Goal: Register for event/course

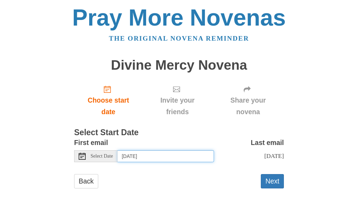
click at [181, 155] on input "[DATE]" at bounding box center [165, 156] width 97 height 12
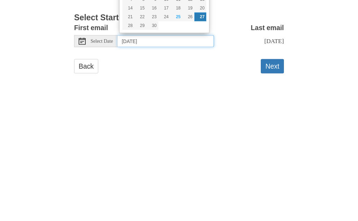
type input "[DATE]"
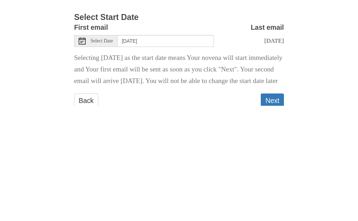
scroll to position [31, 0]
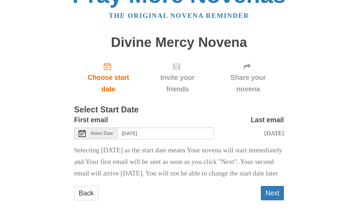
click at [275, 191] on button "Next" at bounding box center [272, 193] width 23 height 14
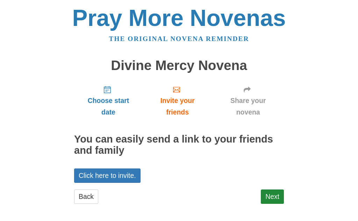
scroll to position [1, 0]
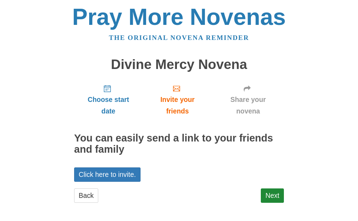
click at [97, 169] on link "Click here to invite." at bounding box center [107, 174] width 66 height 14
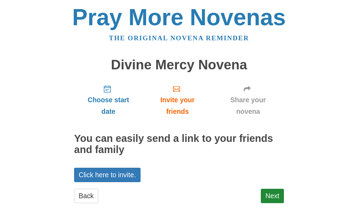
click at [94, 170] on link "Click here to invite." at bounding box center [107, 174] width 66 height 14
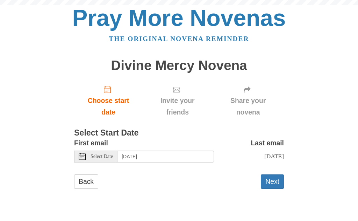
scroll to position [0, 0]
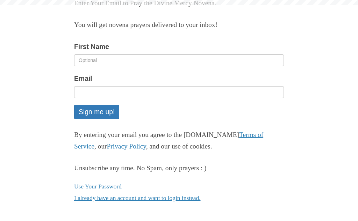
scroll to position [89, 0]
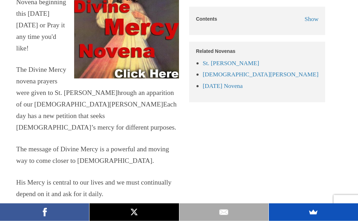
scroll to position [412, 0]
